Goal: Information Seeking & Learning: Learn about a topic

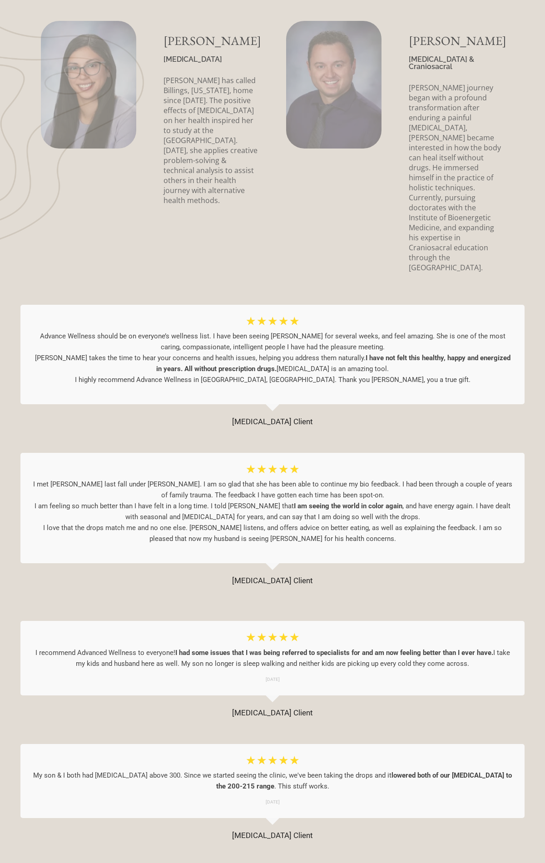
scroll to position [3419, 0]
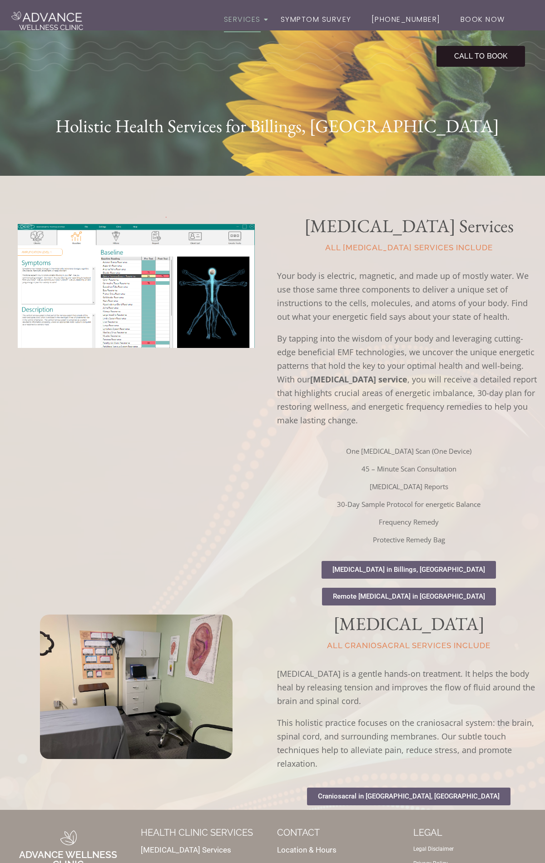
scroll to position [67, 0]
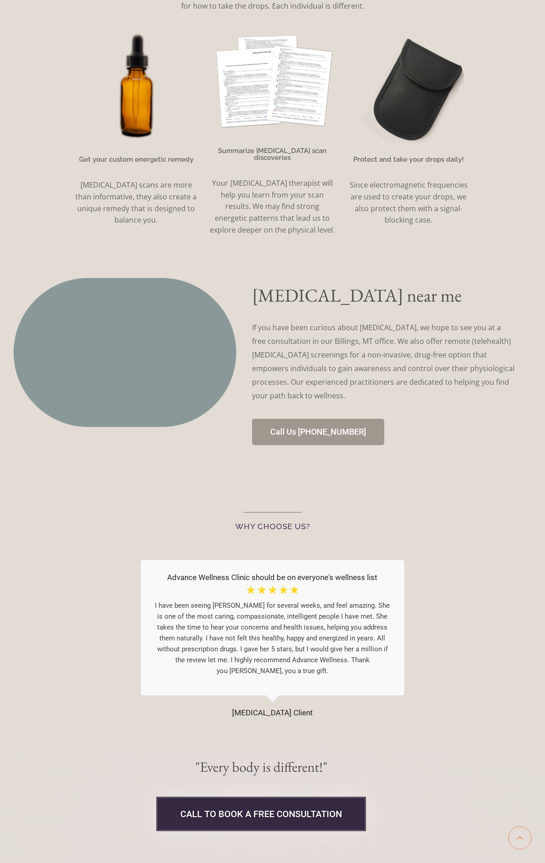
scroll to position [1855, 0]
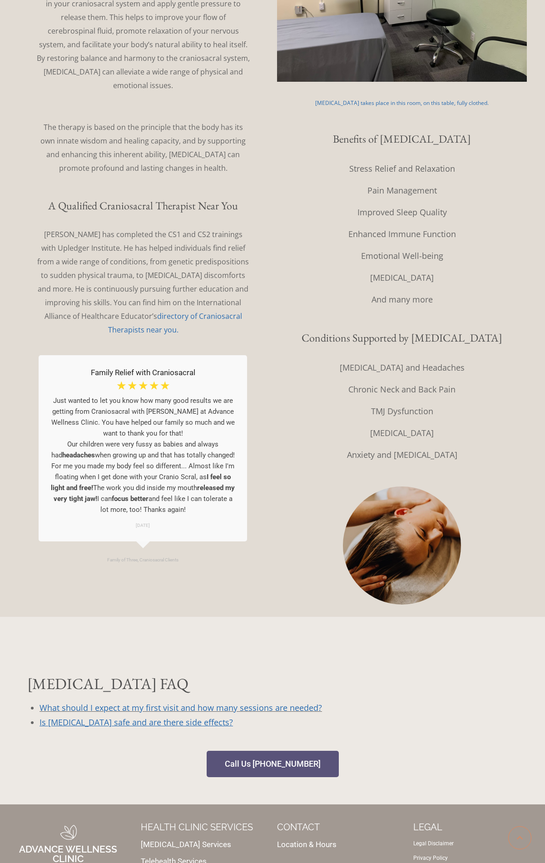
scroll to position [466, 0]
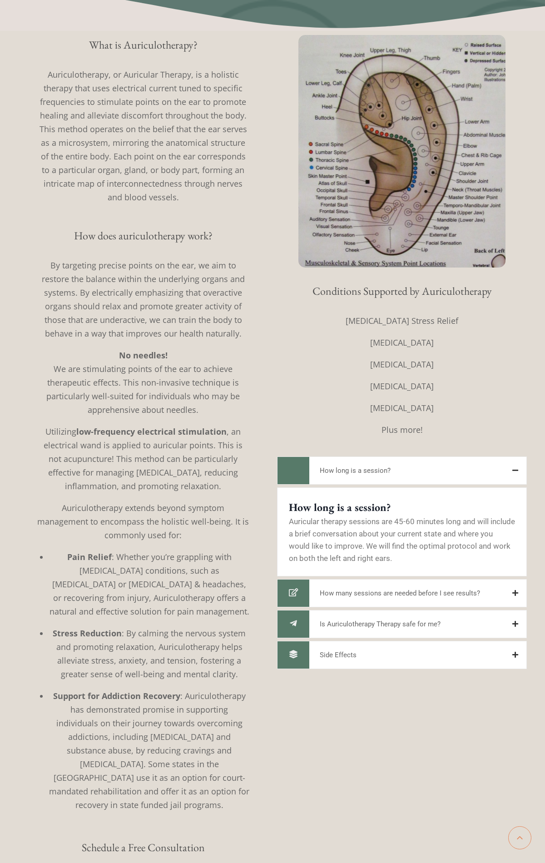
scroll to position [349, 0]
